Goal: Information Seeking & Learning: Learn about a topic

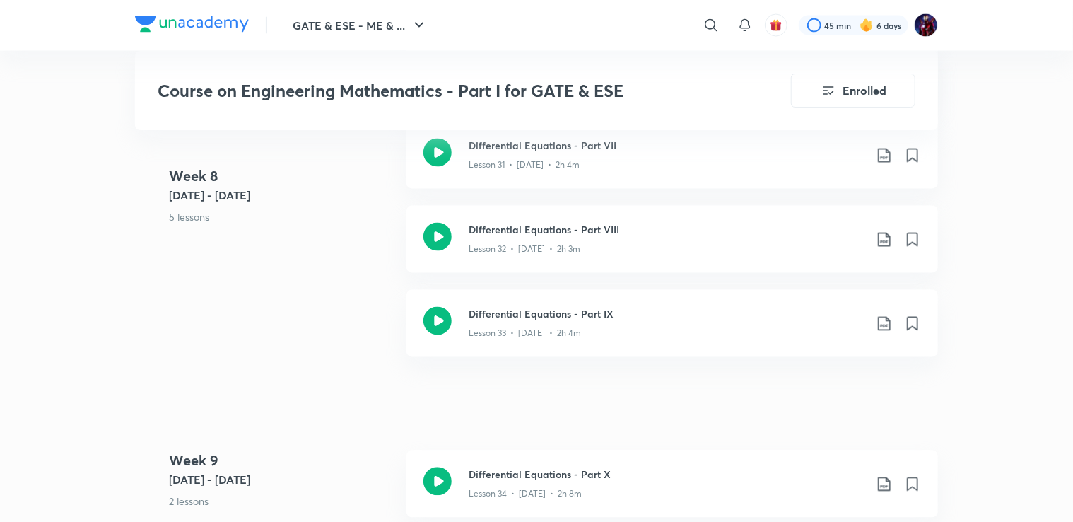
scroll to position [3929, 0]
click at [506, 324] on div "Lesson 33 • [DATE] • 2h 4m" at bounding box center [667, 331] width 396 height 18
